Goal: Transaction & Acquisition: Purchase product/service

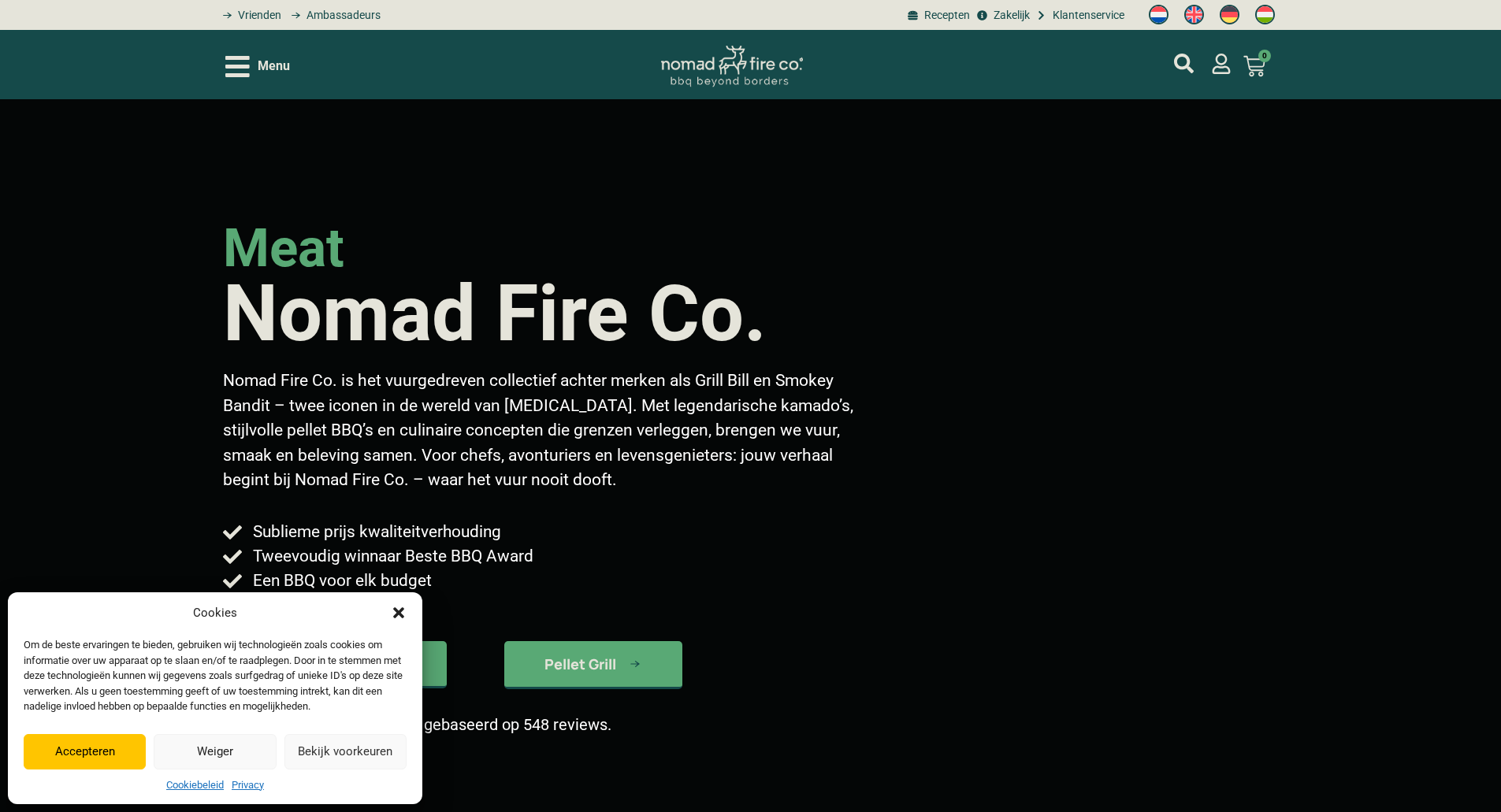
click at [392, 617] on icon "Dialog sluiten" at bounding box center [398, 612] width 16 height 16
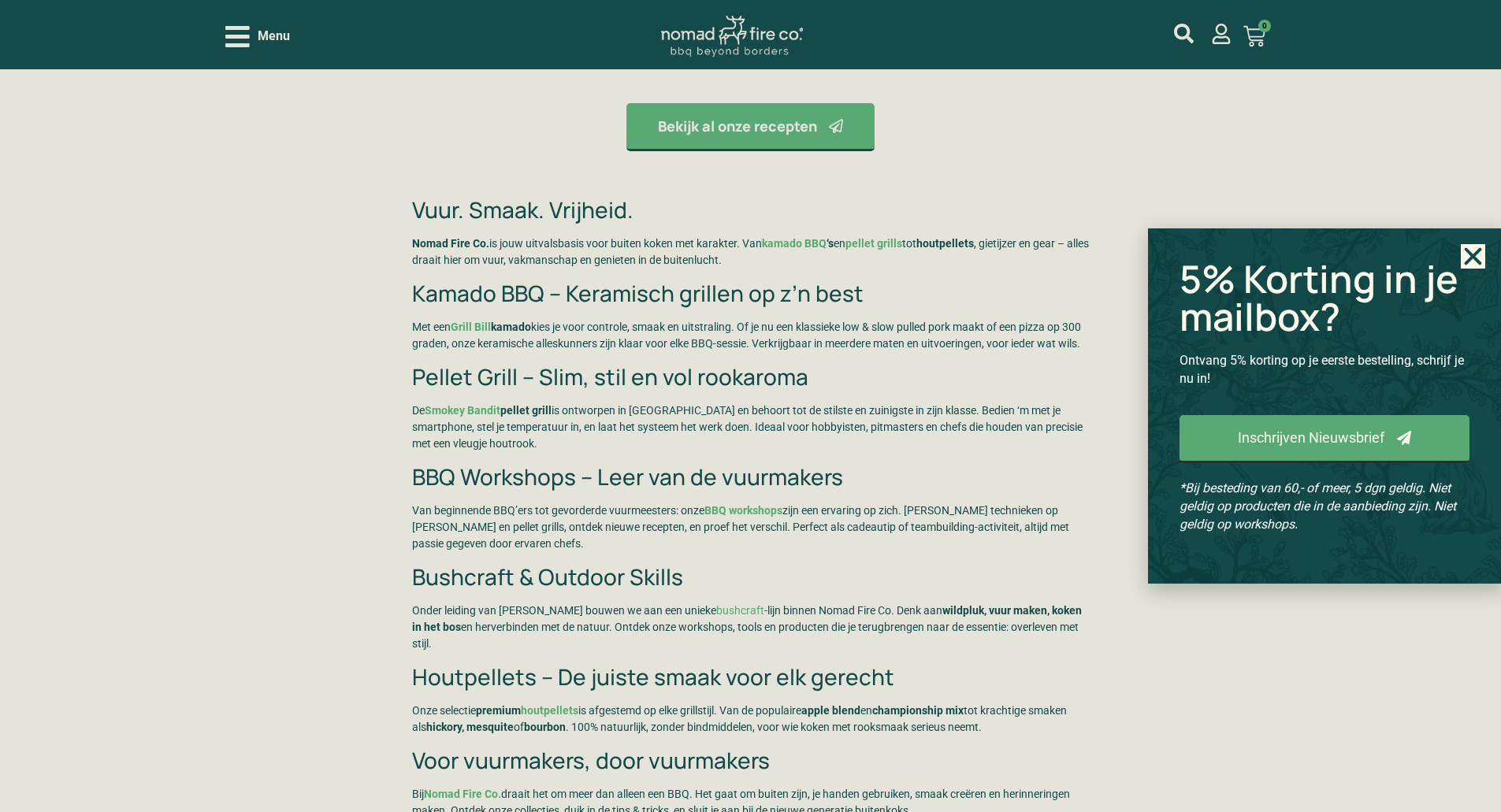
scroll to position [3389, 0]
click at [475, 417] on link "Smokey Bandit" at bounding box center [462, 411] width 75 height 13
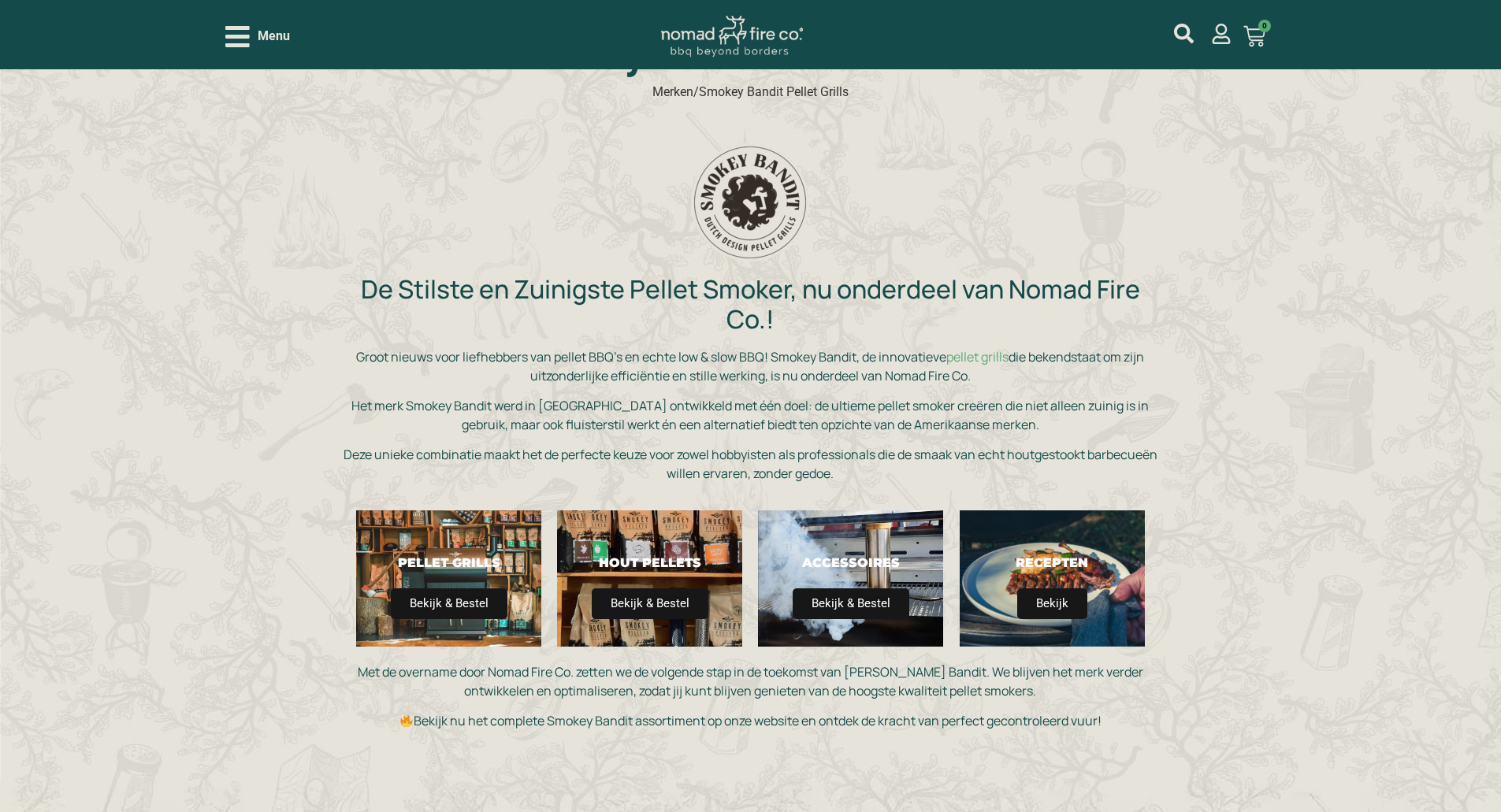
scroll to position [378, 0]
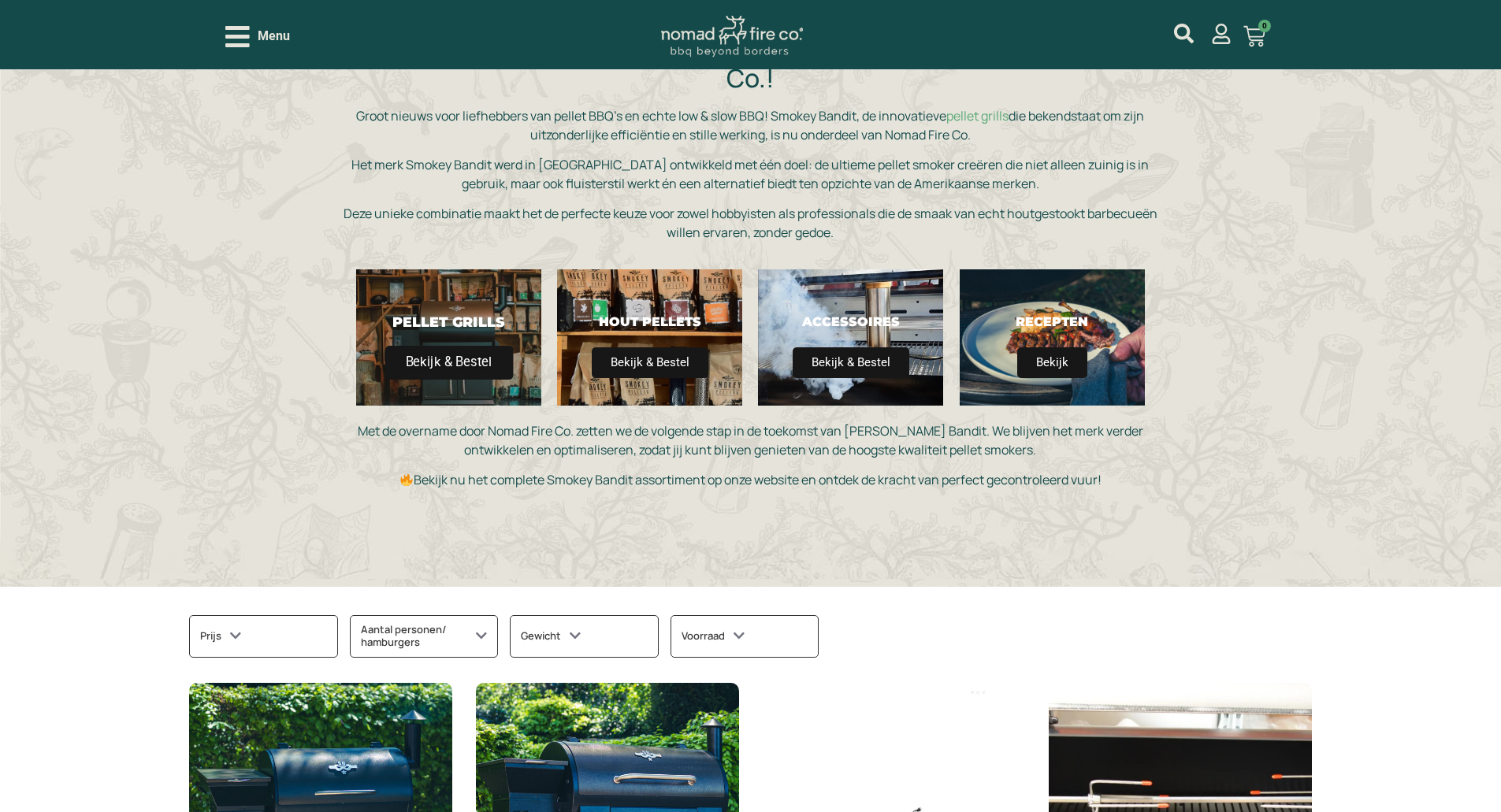
click at [441, 366] on span "Bekijk & Bestel" at bounding box center [450, 362] width 129 height 34
